Goal: Information Seeking & Learning: Learn about a topic

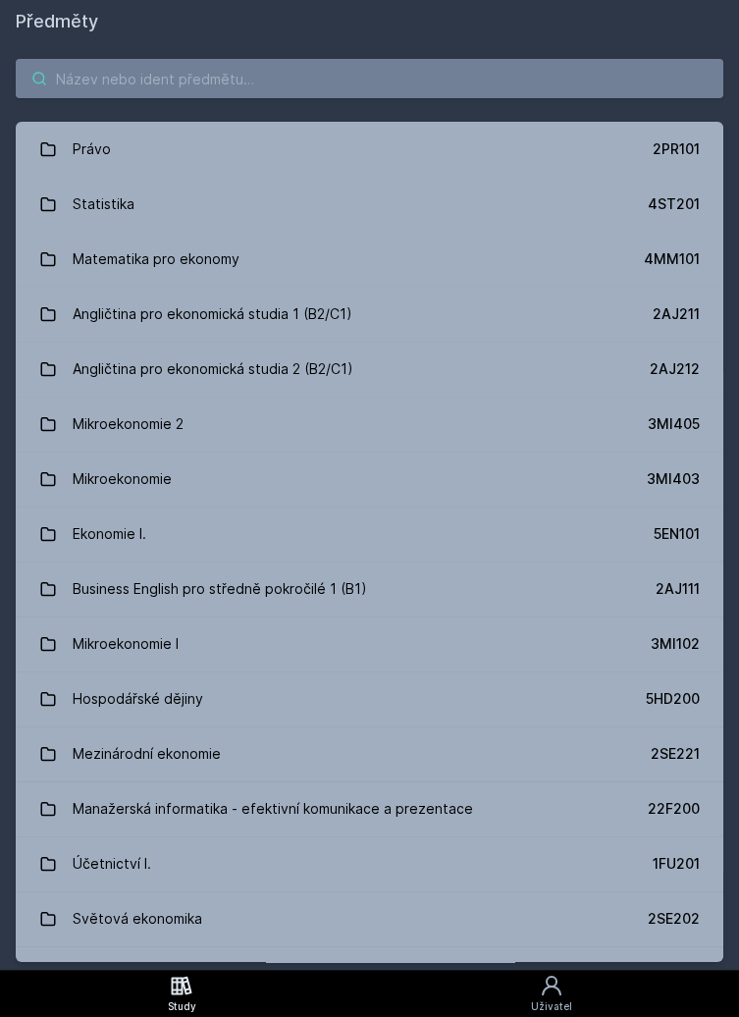
click at [535, 83] on input "search" at bounding box center [370, 78] width 708 height 39
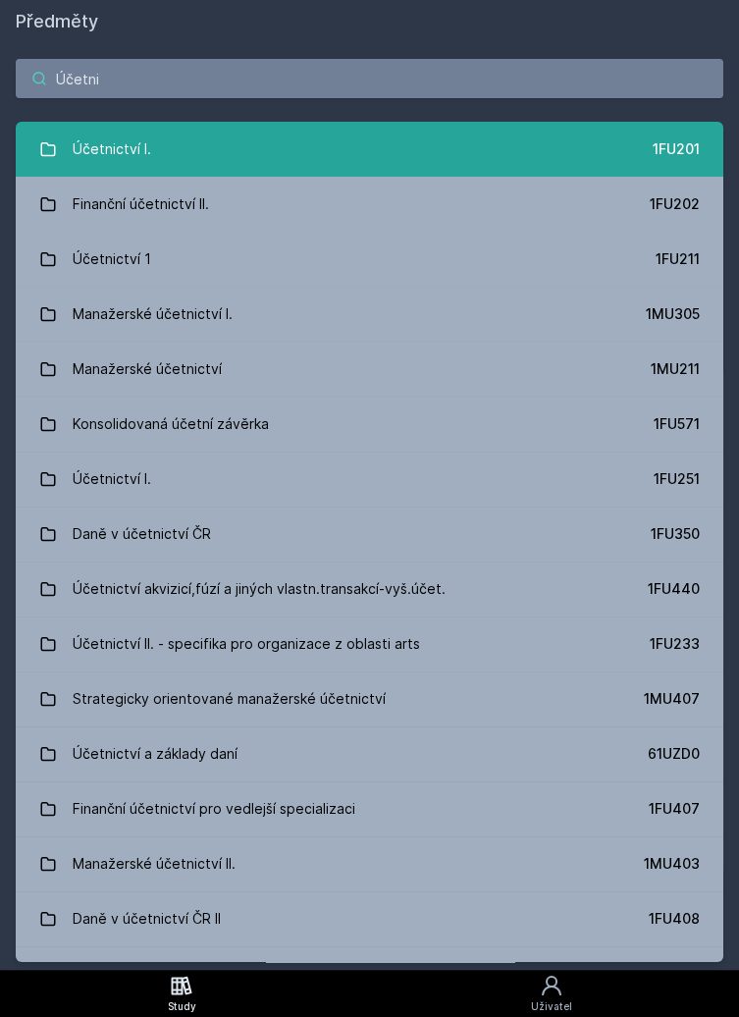
type input "Účetni"
click at [222, 125] on link "Účetnictví I. 1FU201" at bounding box center [370, 149] width 708 height 55
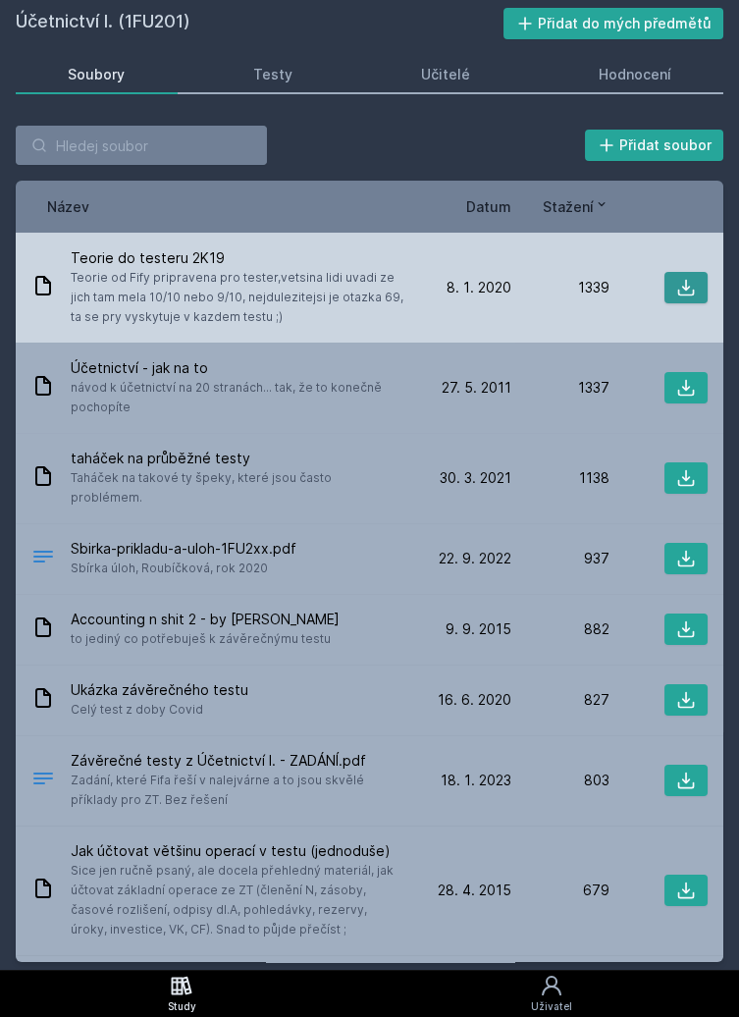
click at [681, 295] on icon at bounding box center [687, 288] width 17 height 17
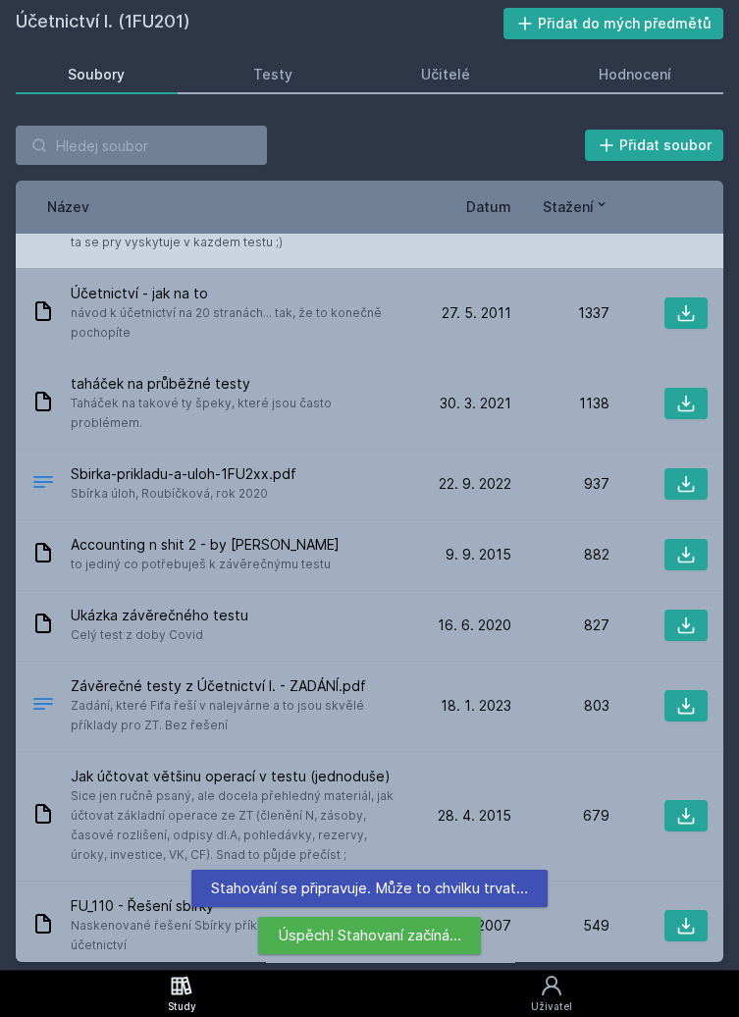
scroll to position [78, 0]
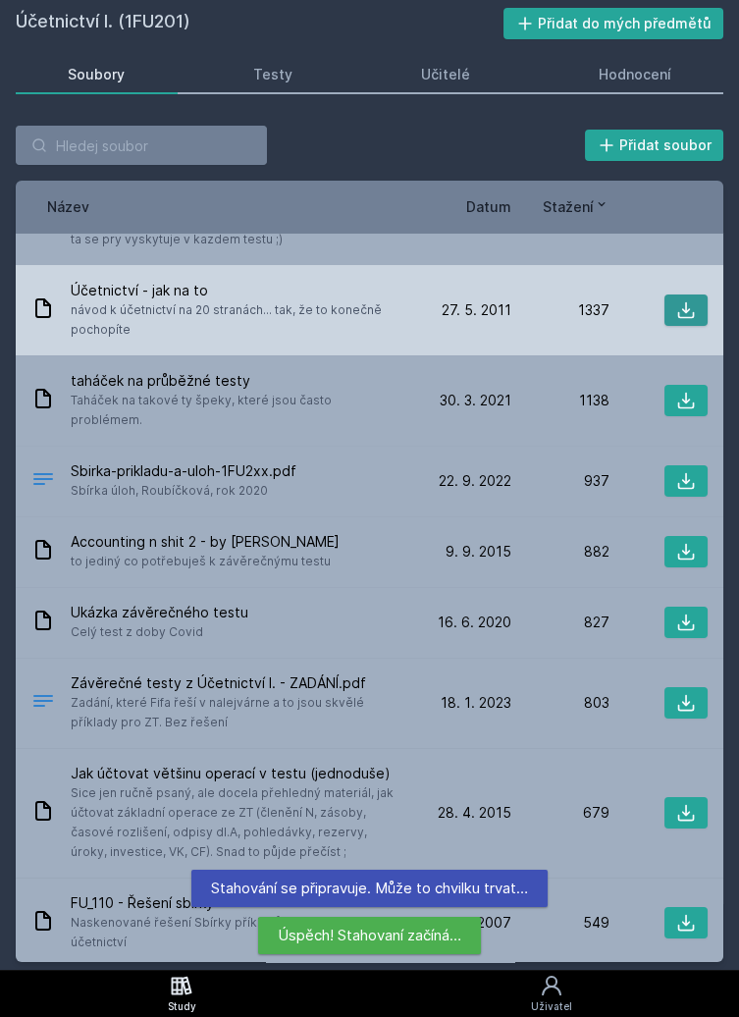
click at [683, 307] on icon at bounding box center [687, 311] width 20 height 20
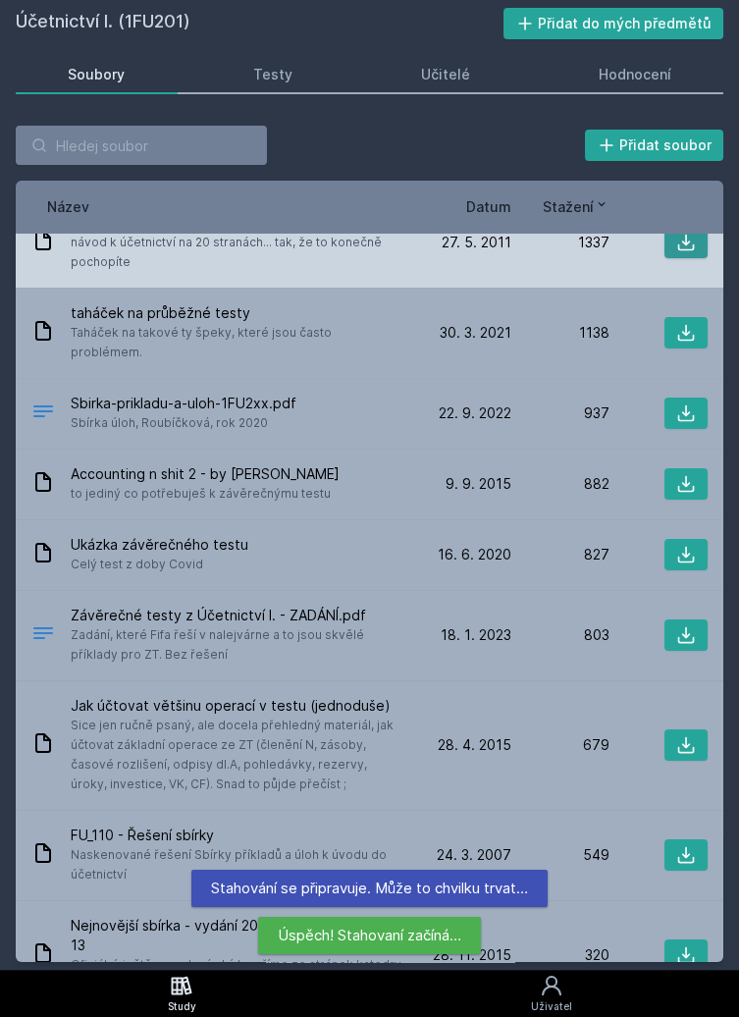
scroll to position [153, 0]
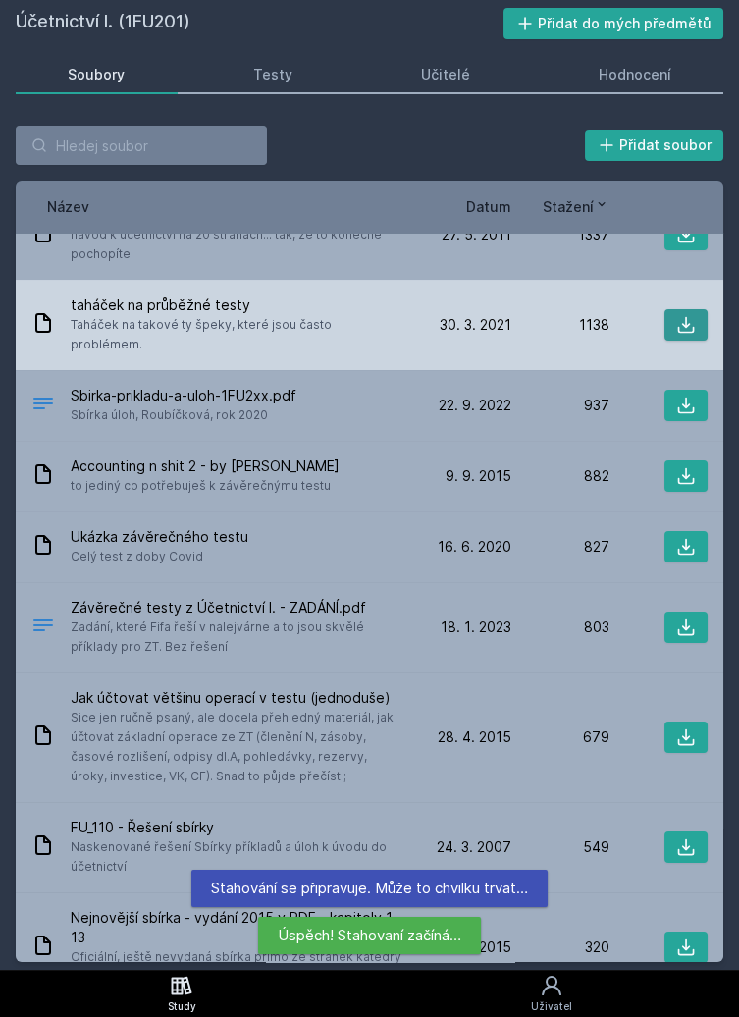
click at [682, 315] on icon at bounding box center [687, 325] width 20 height 20
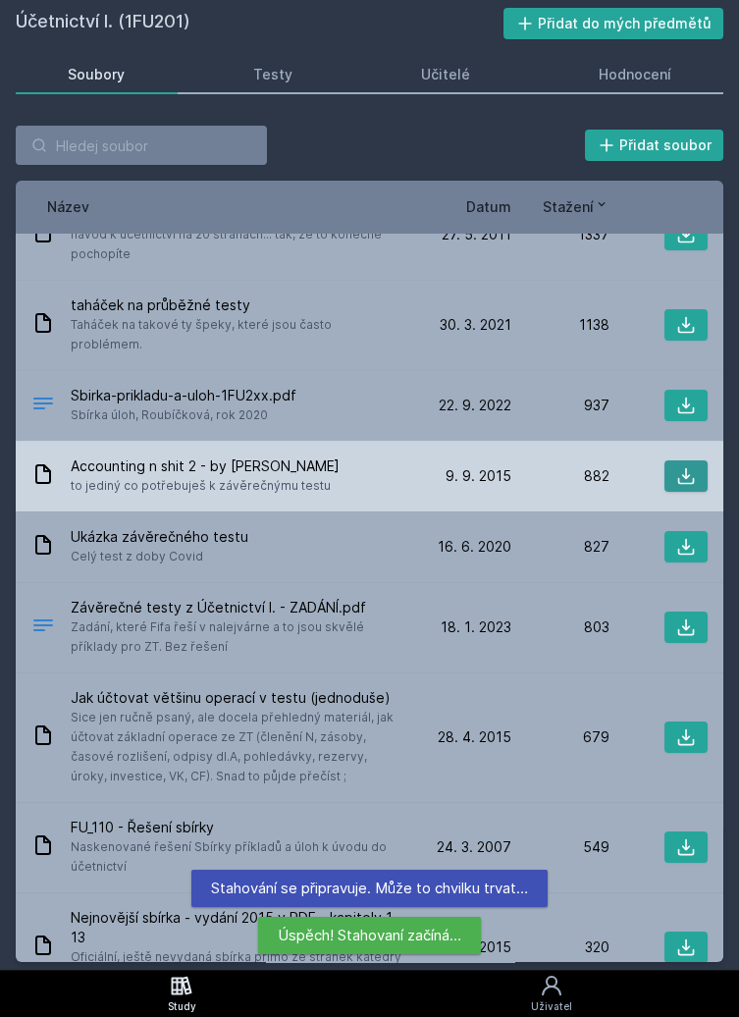
click at [683, 466] on icon at bounding box center [687, 476] width 20 height 20
